Goal: Information Seeking & Learning: Understand process/instructions

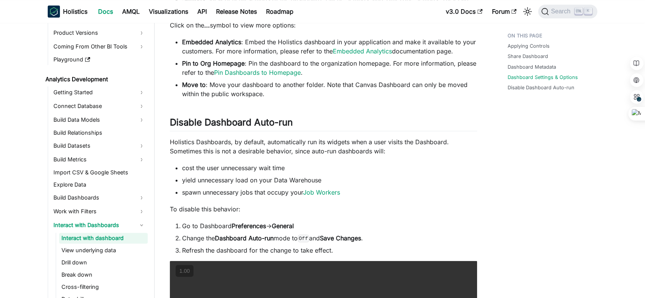
scroll to position [806, 0]
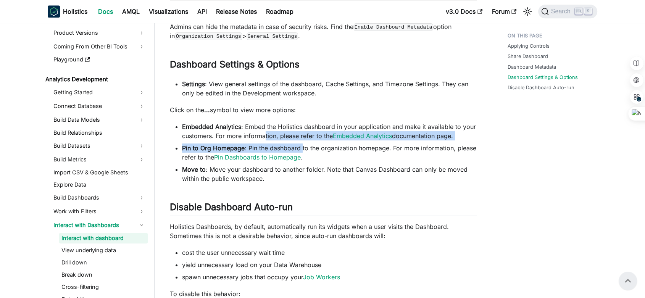
drag, startPoint x: 0, startPoint y: 0, endPoint x: 302, endPoint y: 142, distance: 333.8
click at [302, 142] on ul "Embedded Analytics : Embed the Holistics dashboard in your application and make…" at bounding box center [323, 152] width 307 height 61
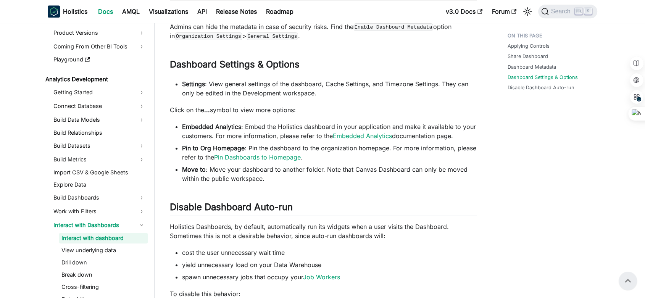
click at [297, 130] on li "Embedded Analytics : Embed the Holistics dashboard in your application and make…" at bounding box center [329, 131] width 295 height 18
drag, startPoint x: 186, startPoint y: 110, endPoint x: 235, endPoint y: 109, distance: 49.2
click at [235, 109] on p "Click on the ... symbol to view more options:" at bounding box center [323, 109] width 307 height 9
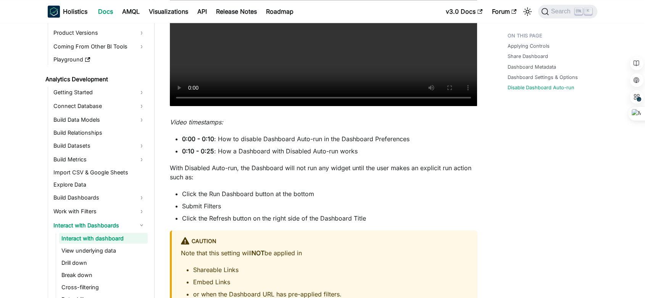
scroll to position [1272, 0]
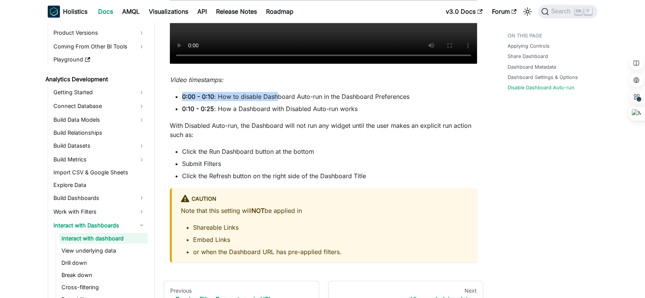
drag, startPoint x: 180, startPoint y: 99, endPoint x: 275, endPoint y: 99, distance: 94.6
click at [275, 99] on ul "0:00 - 0:10 : How to disable Dashboard Auto-run in the Dashboard Preferences 0:…" at bounding box center [323, 102] width 307 height 21
click at [275, 99] on li "0:00 - 0:10 : How to disable Dashboard Auto-run in the Dashboard Preferences" at bounding box center [329, 96] width 295 height 9
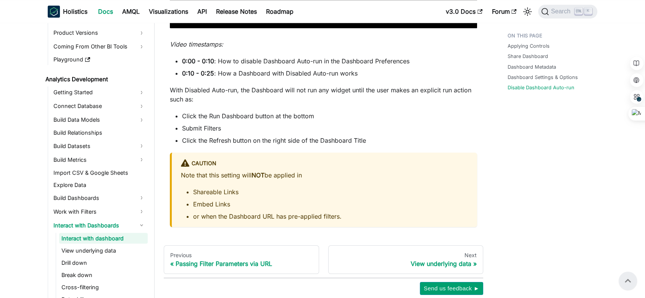
scroll to position [1096, 0]
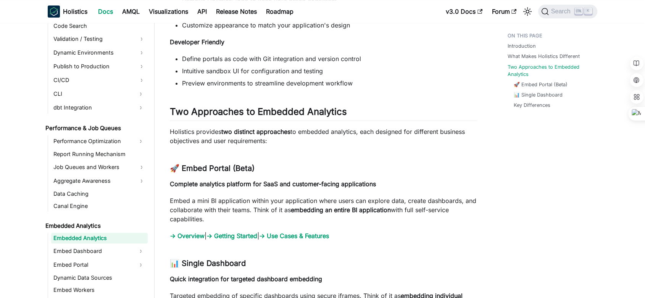
scroll to position [848, 0]
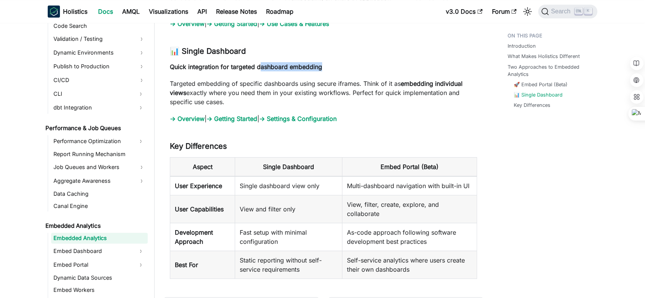
drag, startPoint x: 258, startPoint y: 66, endPoint x: 338, endPoint y: 66, distance: 79.4
click at [338, 66] on p "Quick integration for targeted dashboard embedding" at bounding box center [323, 66] width 307 height 9
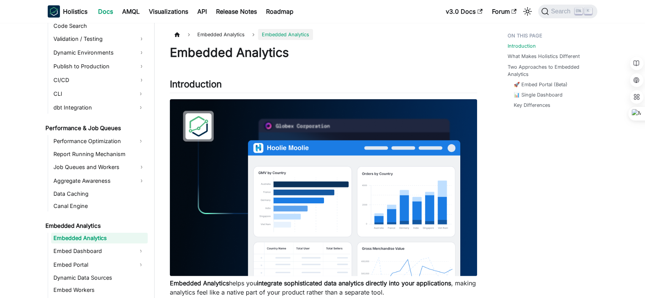
scroll to position [127, 0]
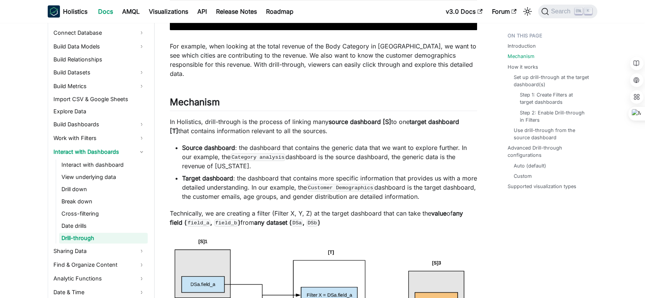
scroll to position [424, 0]
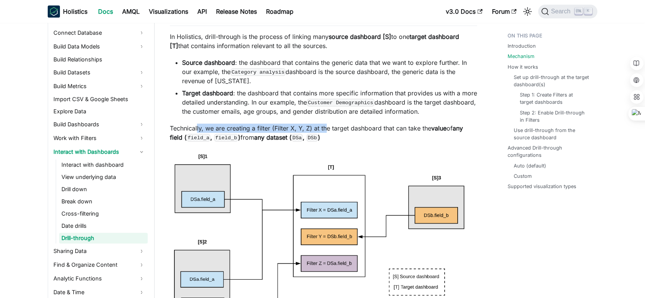
drag, startPoint x: 0, startPoint y: 0, endPoint x: 326, endPoint y: 121, distance: 348.1
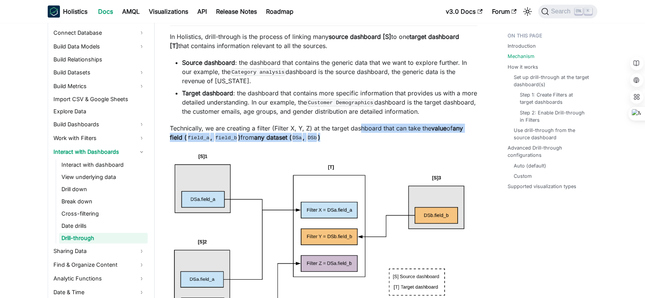
drag, startPoint x: 359, startPoint y: 131, endPoint x: 369, endPoint y: 142, distance: 14.6
click at [369, 142] on p "Technically, we are creating a filter (Filter X, Y, Z) at the target dashboard …" at bounding box center [323, 133] width 307 height 18
click at [379, 129] on p "Technically, we are creating a filter (Filter X, Y, Z) at the target dashboard …" at bounding box center [323, 133] width 307 height 18
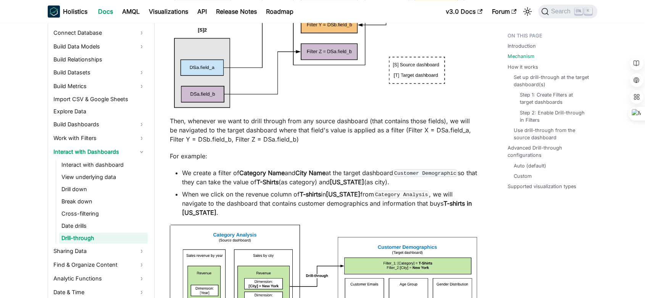
scroll to position [763, 0]
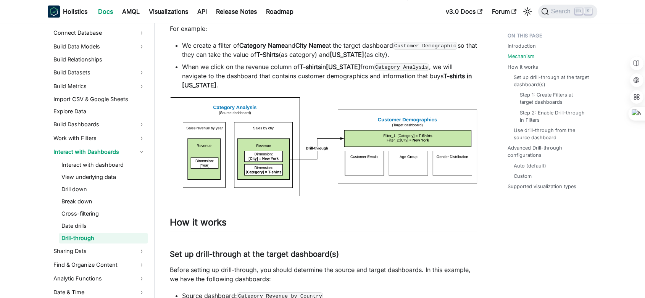
click at [522, 90] on li "Set up drill-through at the target dashboard(s) Step 1: Create Filters at targe…" at bounding box center [552, 99] width 76 height 50
